Goal: Transaction & Acquisition: Purchase product/service

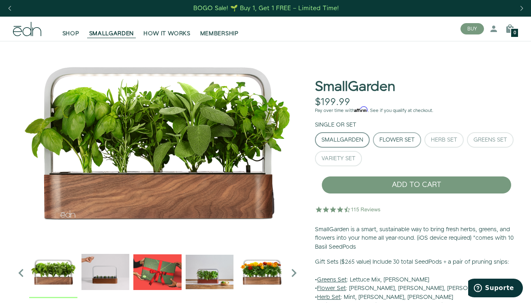
click at [398, 137] on div "Flower Set" at bounding box center [397, 140] width 35 height 6
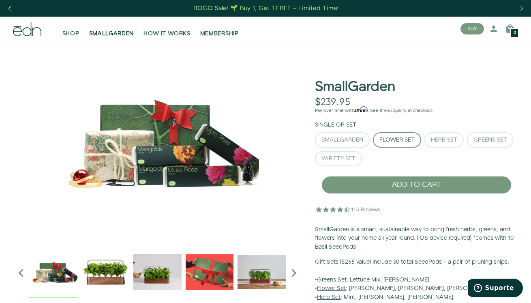
click at [364, 159] on div "SmallGarden Flower Set Herb Set Greens Set" at bounding box center [416, 150] width 203 height 37
click at [474, 143] on div "Greens Set" at bounding box center [491, 140] width 34 height 6
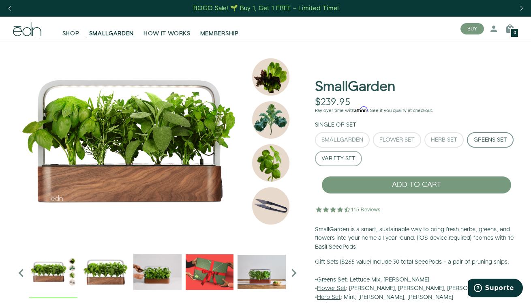
click at [362, 162] on button "Variety Set" at bounding box center [338, 158] width 47 height 15
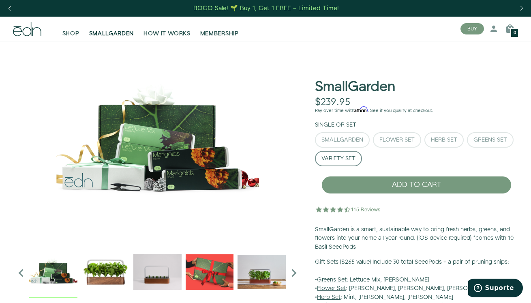
click at [444, 148] on div "SmallGarden Flower Set Herb Set Greens Set" at bounding box center [416, 150] width 203 height 37
click at [447, 141] on div "Herb Set" at bounding box center [444, 140] width 26 height 6
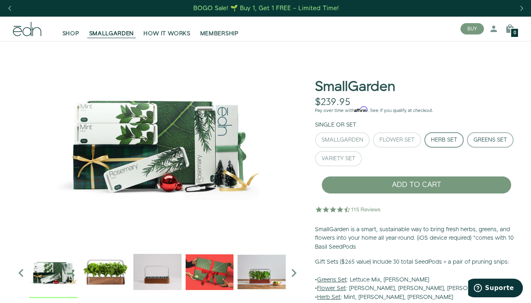
click at [474, 143] on div "Greens Set" at bounding box center [491, 140] width 34 height 6
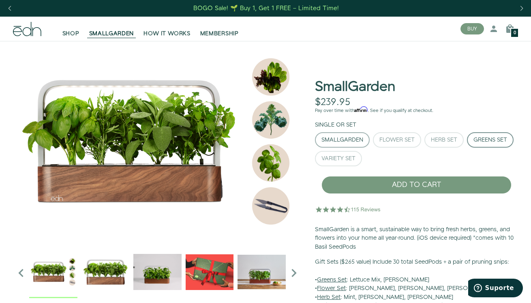
click at [361, 144] on button "SmallGarden" at bounding box center [342, 139] width 55 height 15
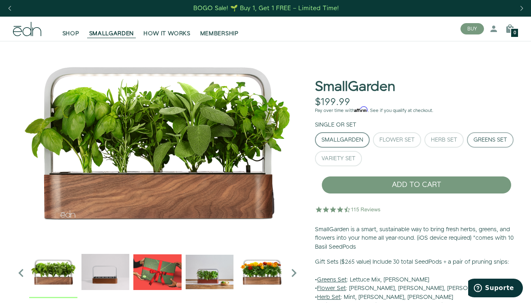
click at [474, 143] on div "Greens Set" at bounding box center [491, 140] width 34 height 6
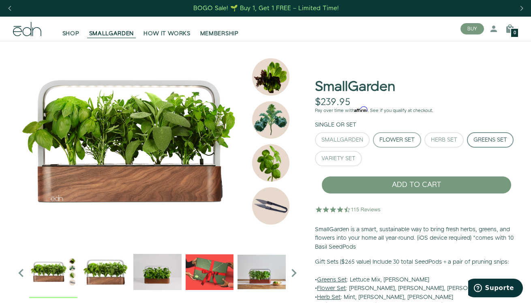
click at [385, 144] on button "Flower Set" at bounding box center [397, 139] width 48 height 15
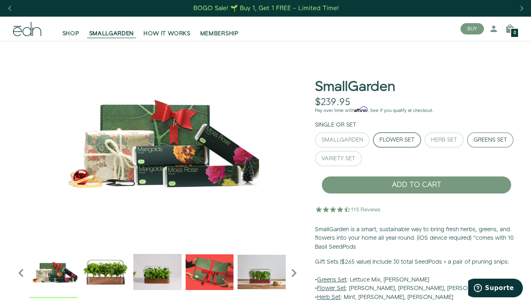
click at [474, 143] on div "Greens Set" at bounding box center [491, 140] width 34 height 6
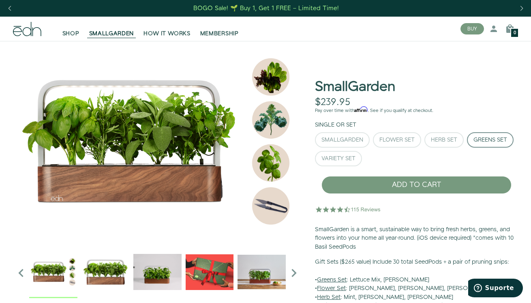
drag, startPoint x: 400, startPoint y: 83, endPoint x: 310, endPoint y: 81, distance: 90.9
click at [310, 81] on div "SmallGarden $239.95 Unavailable Pay over time with Affirm . See if you qualify …" at bounding box center [417, 182] width 216 height 270
copy h1 "SmallGarden"
click at [441, 140] on div "Herb Set" at bounding box center [444, 140] width 26 height 6
